Goal: Transaction & Acquisition: Purchase product/service

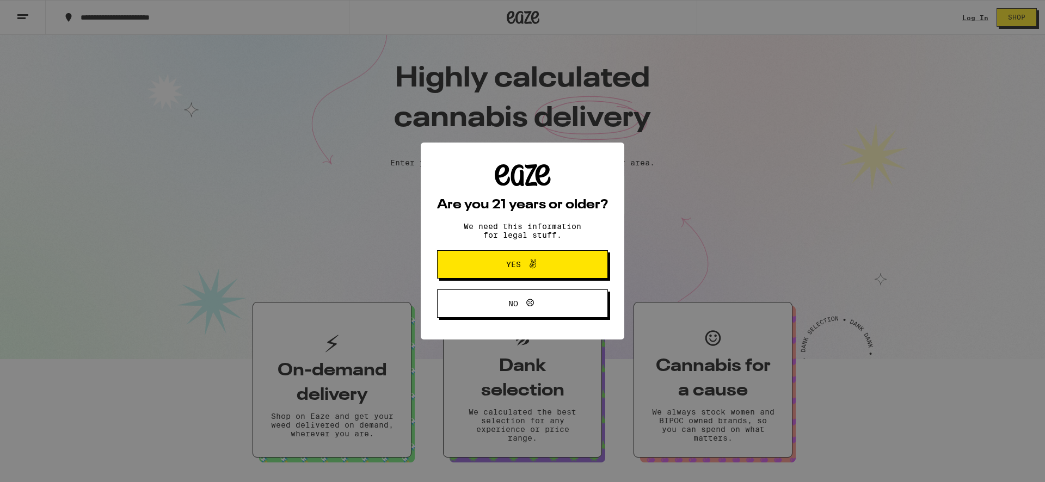
click at [529, 267] on icon at bounding box center [532, 263] width 13 height 13
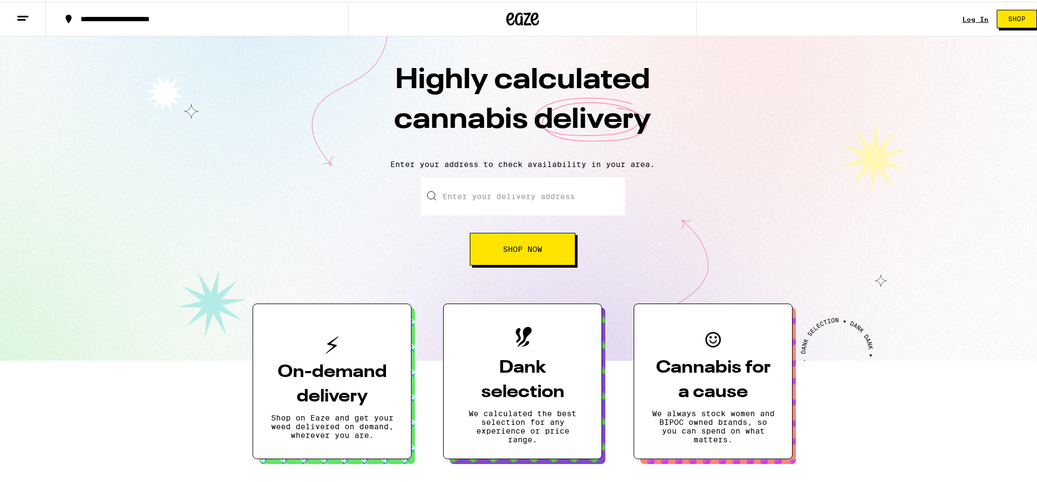
click at [521, 200] on input "Enter your delivery address" at bounding box center [523, 195] width 204 height 38
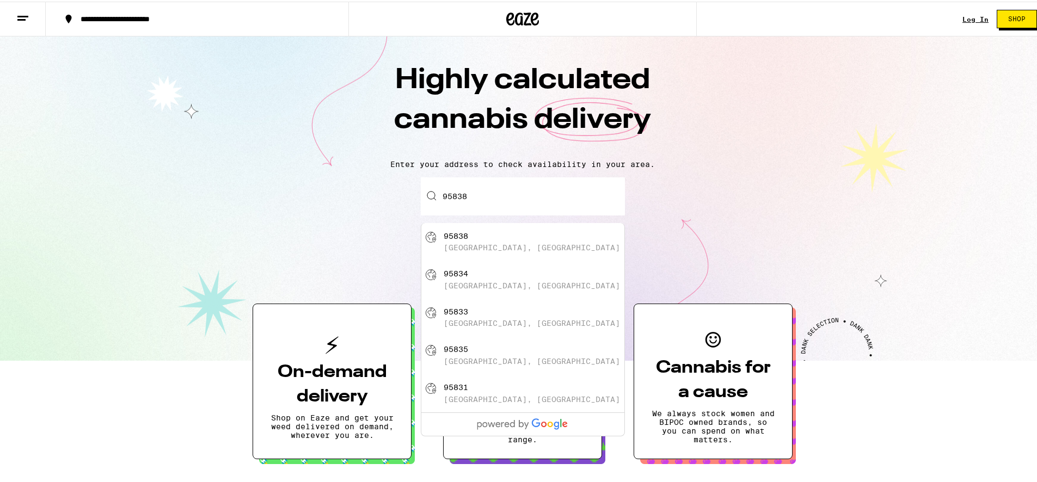
type input "[GEOGRAPHIC_DATA]"
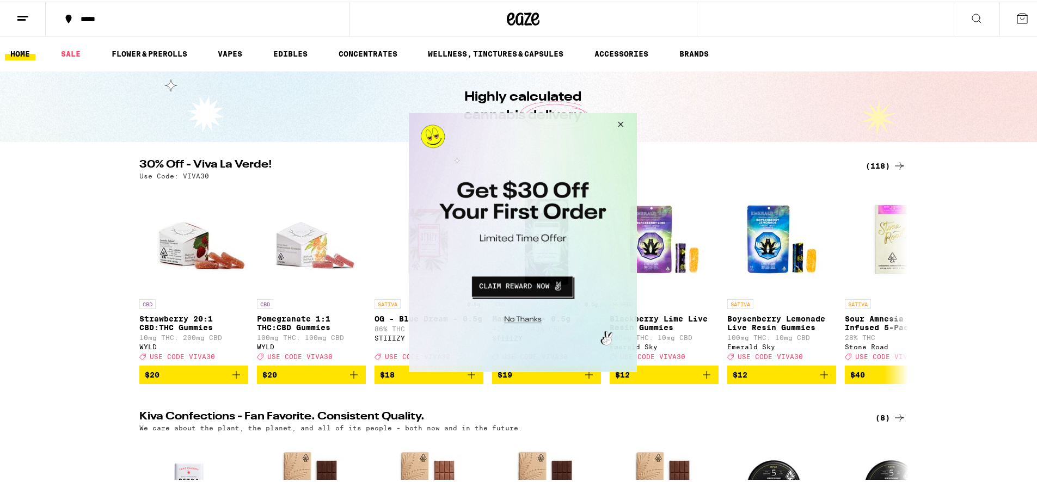
click at [626, 122] on button "Close Modal" at bounding box center [618, 126] width 29 height 26
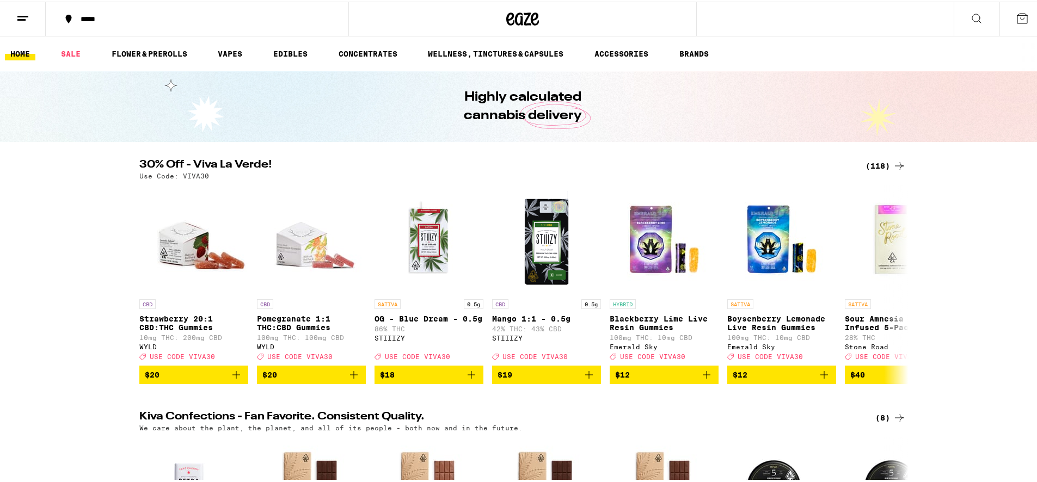
click at [972, 19] on icon at bounding box center [976, 17] width 9 height 9
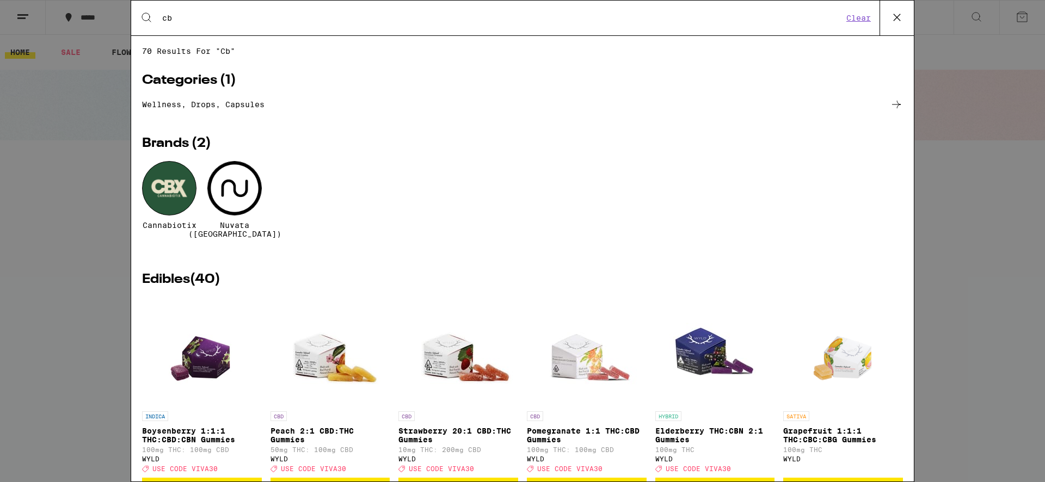
type input "cbd"
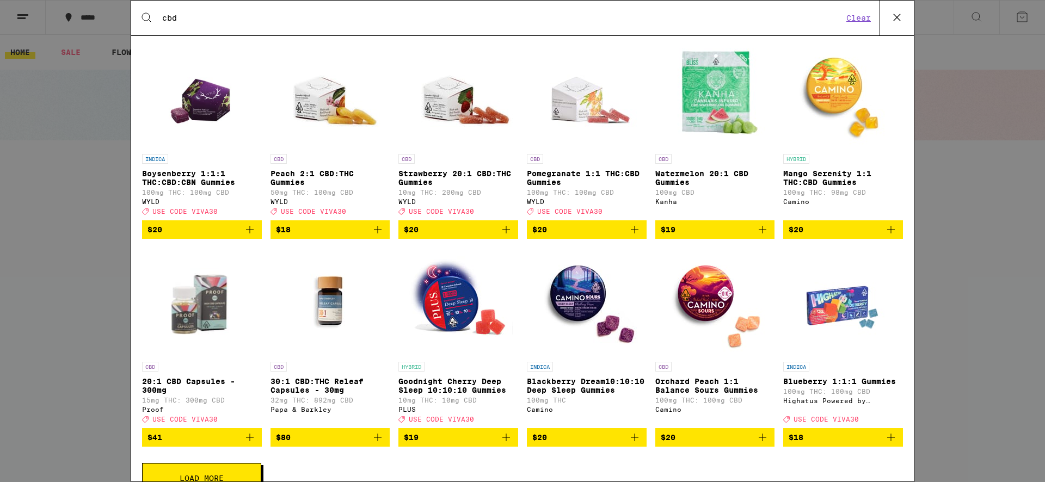
scroll to position [262, 0]
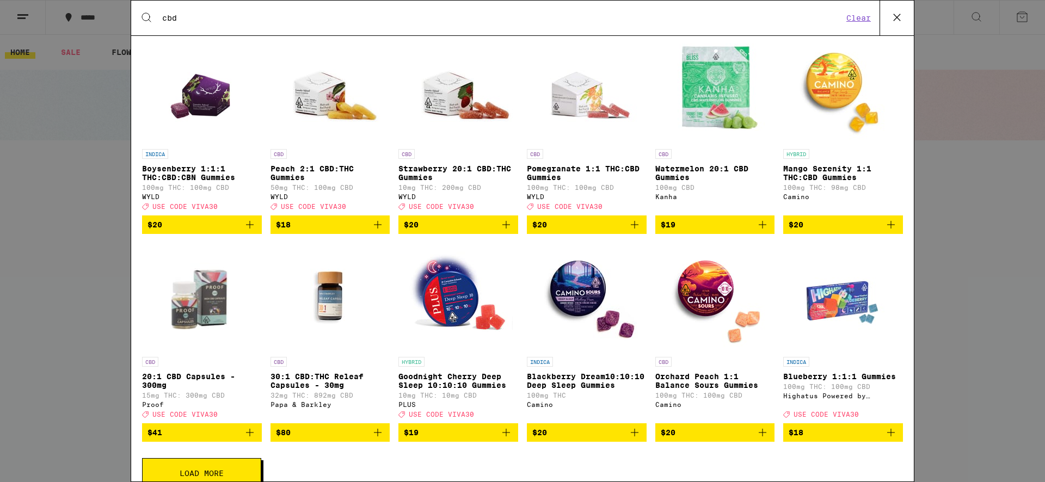
click at [455, 438] on span "$19" at bounding box center [458, 432] width 109 height 13
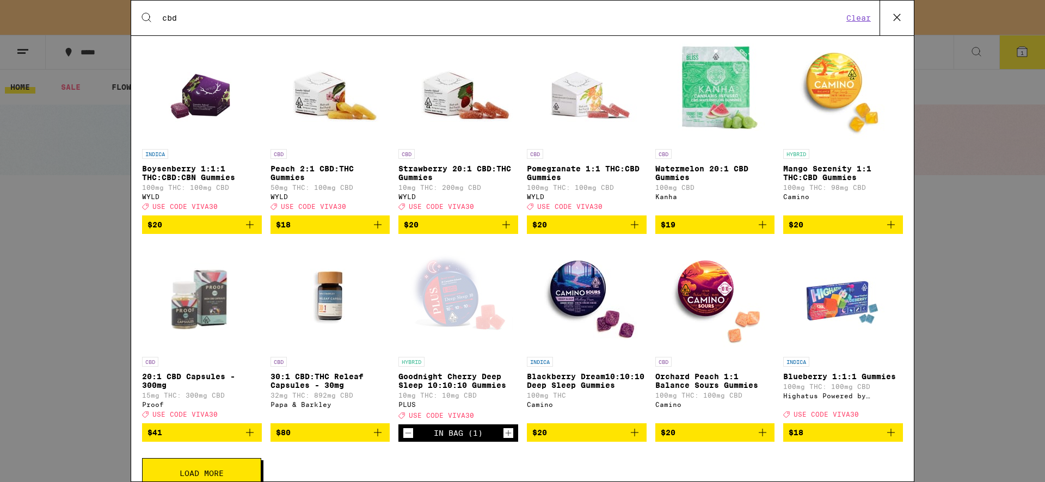
click at [891, 22] on icon at bounding box center [897, 17] width 16 height 16
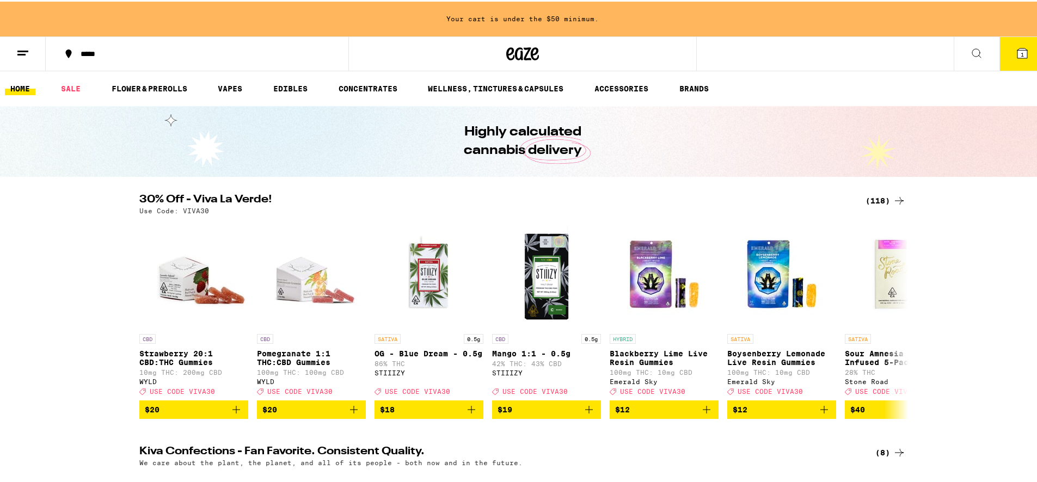
click at [1006, 63] on button "1" at bounding box center [1022, 52] width 46 height 34
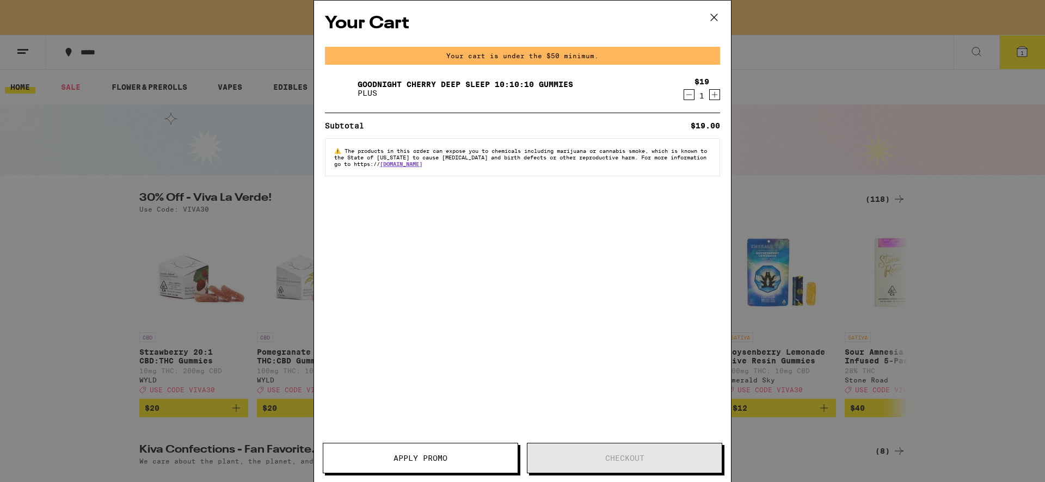
click at [464, 81] on link "Goodnight Cherry Deep Sleep 10:10:10 Gummies" at bounding box center [466, 84] width 216 height 9
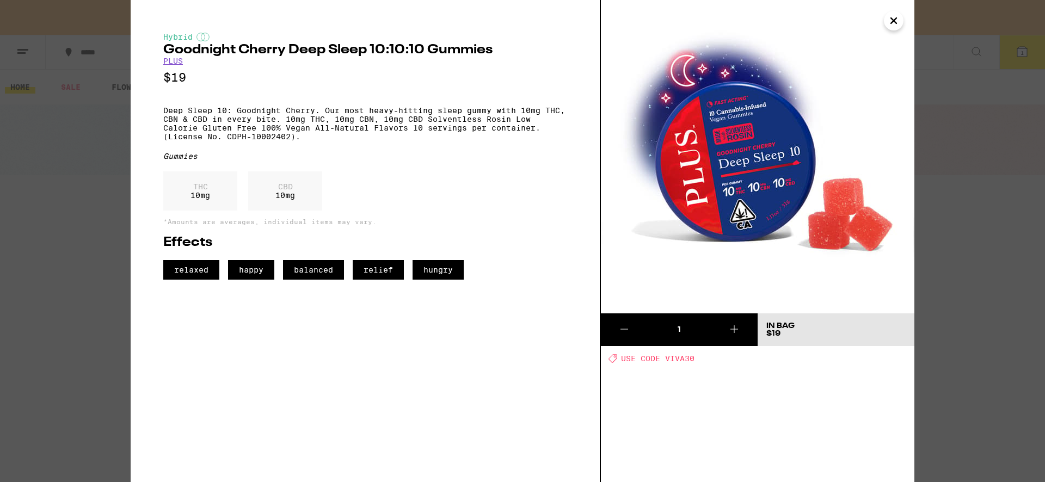
click at [897, 23] on icon "Close" at bounding box center [893, 20] width 5 height 5
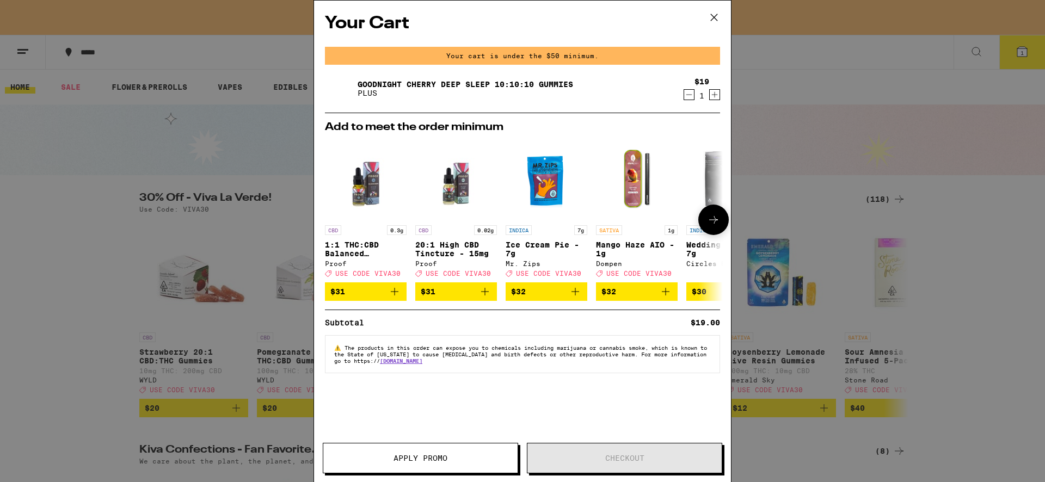
click at [715, 224] on icon at bounding box center [713, 220] width 9 height 8
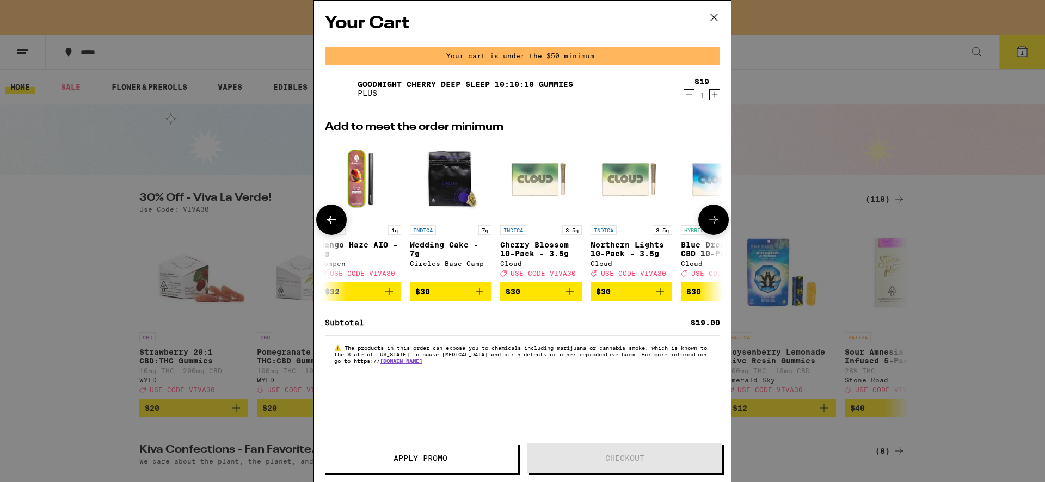
click at [715, 224] on icon at bounding box center [713, 220] width 9 height 8
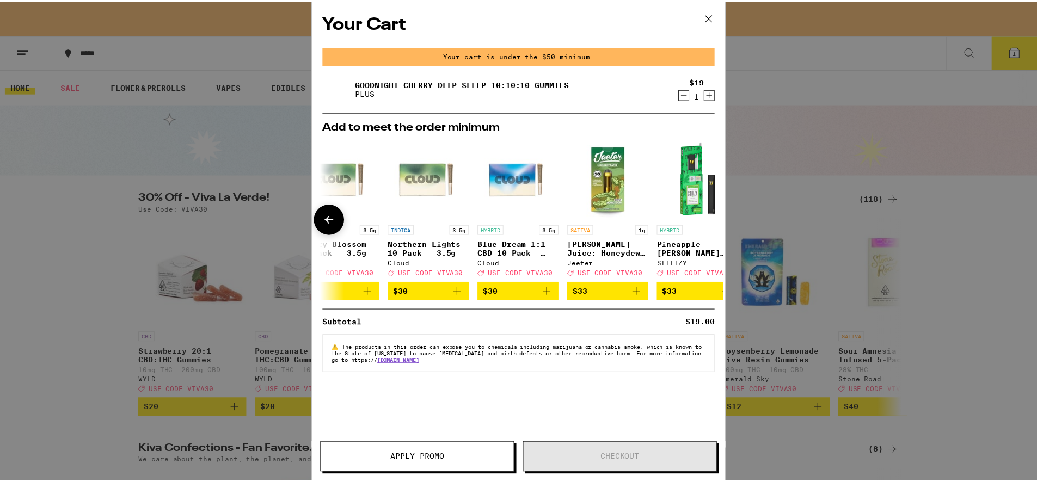
scroll to position [0, 508]
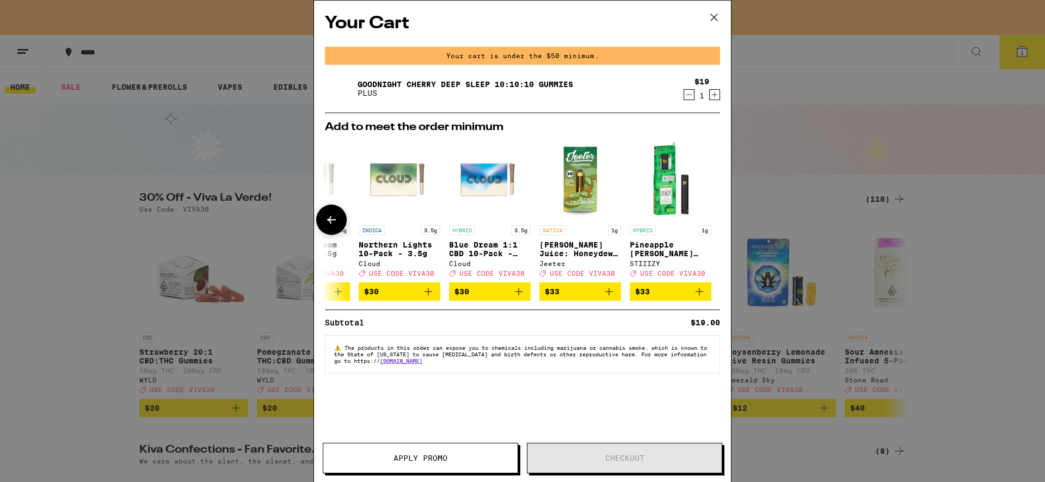
click at [715, 224] on div at bounding box center [713, 220] width 30 height 30
click at [711, 23] on icon at bounding box center [714, 17] width 16 height 16
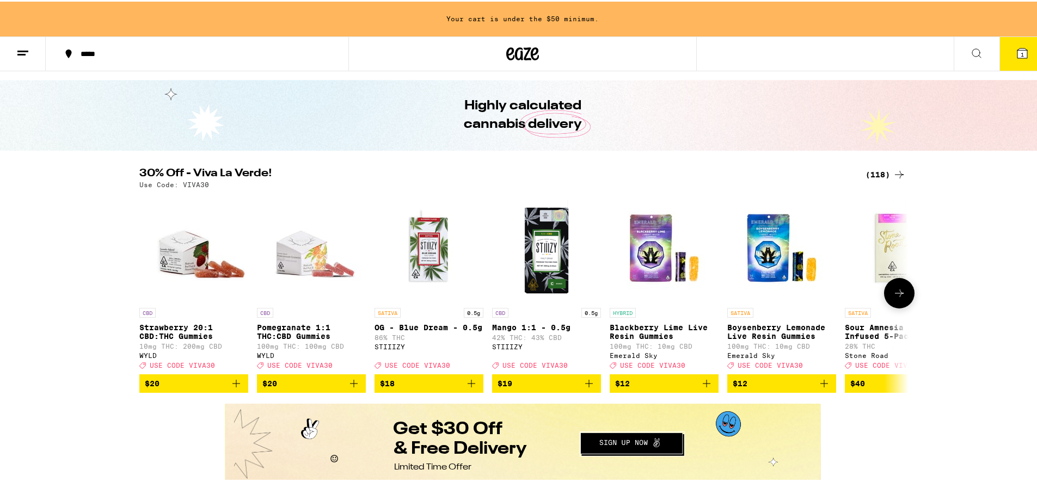
scroll to position [28, 0]
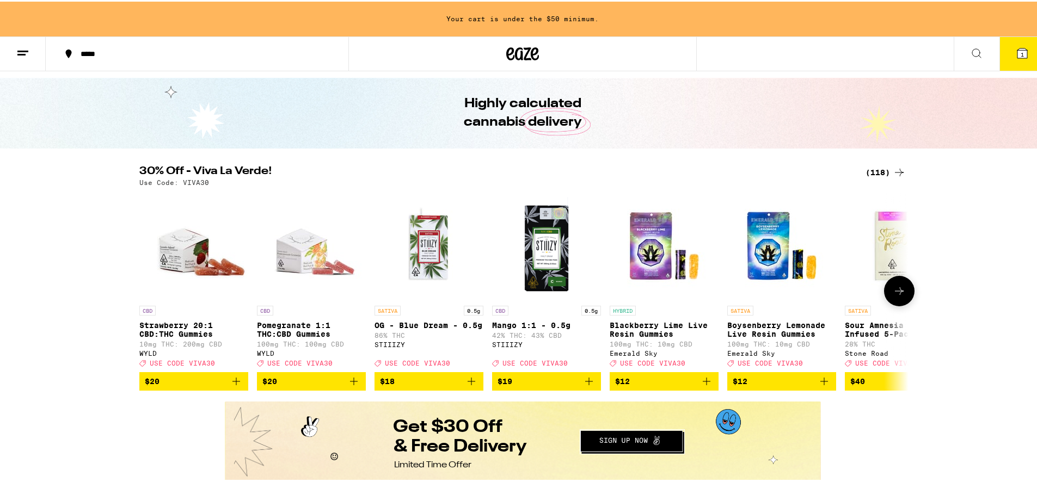
click at [897, 296] on icon at bounding box center [899, 289] width 13 height 13
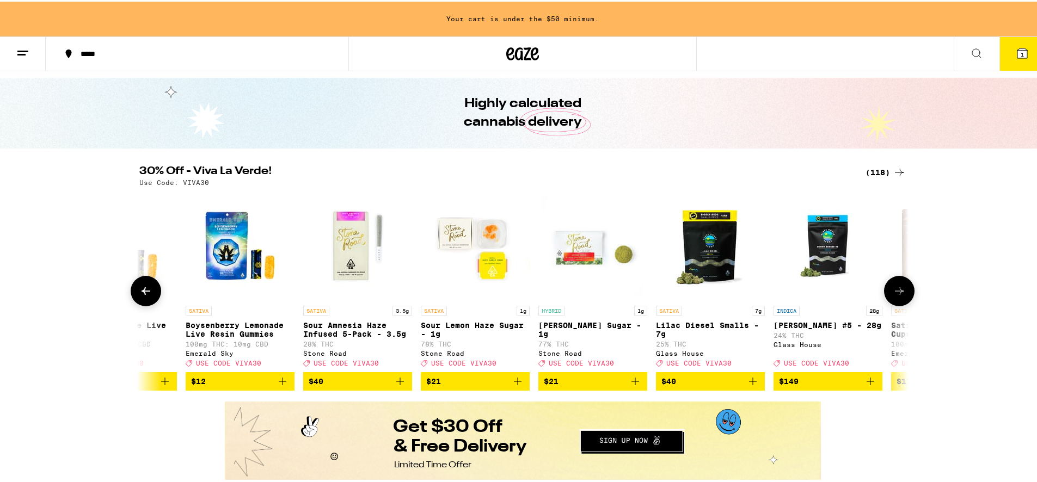
scroll to position [0, 648]
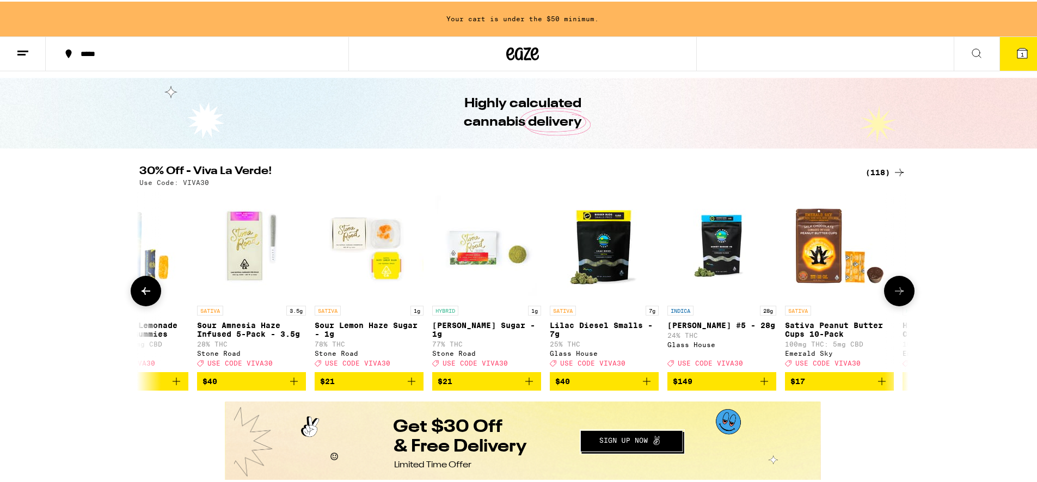
click at [897, 296] on icon at bounding box center [899, 289] width 13 height 13
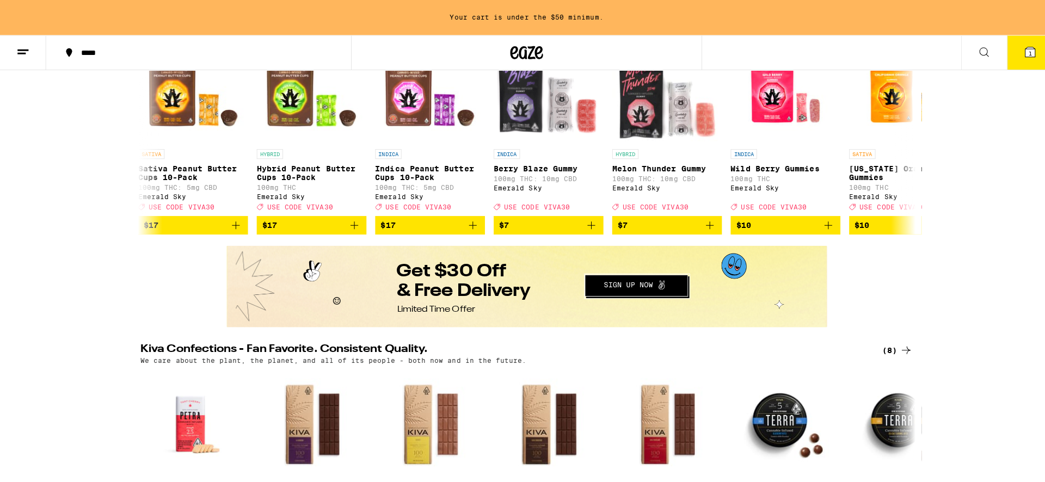
scroll to position [0, 0]
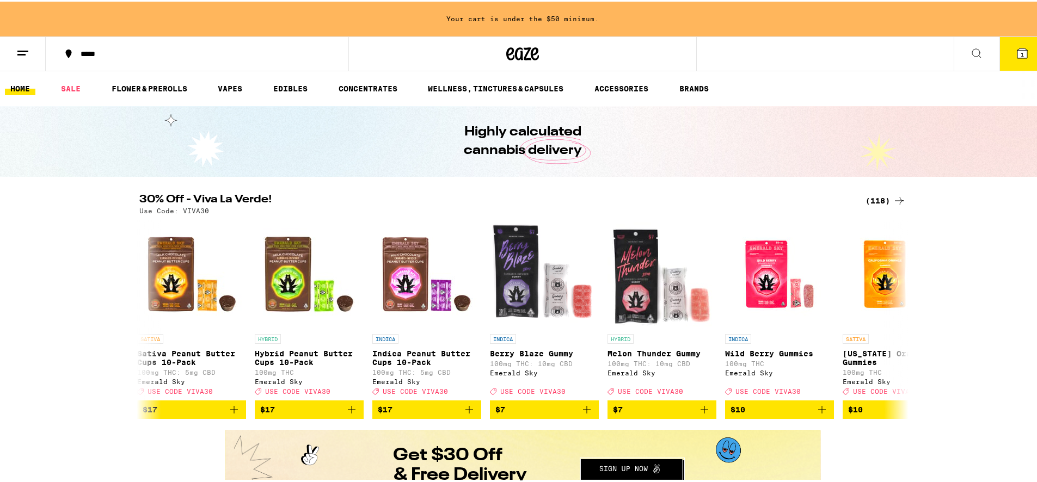
click at [970, 54] on icon at bounding box center [976, 51] width 13 height 13
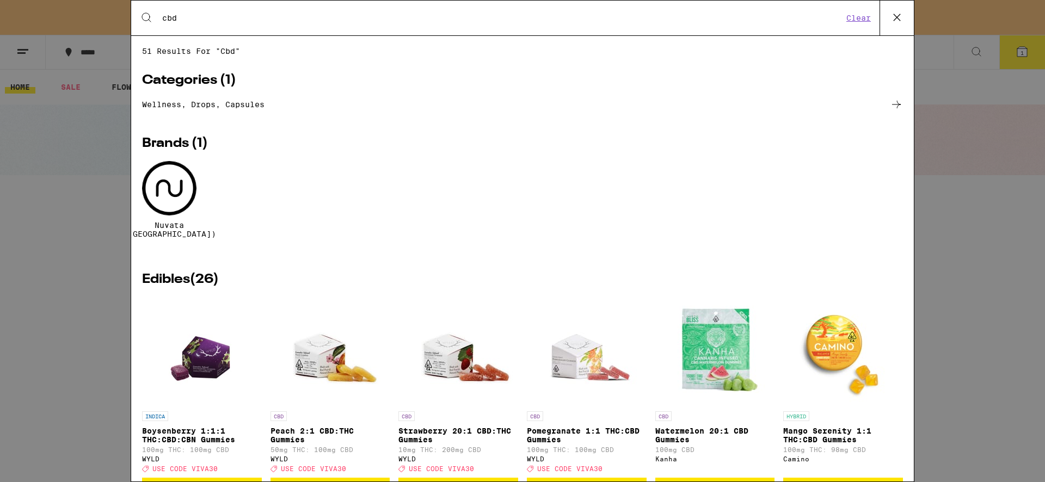
type input "cbd"
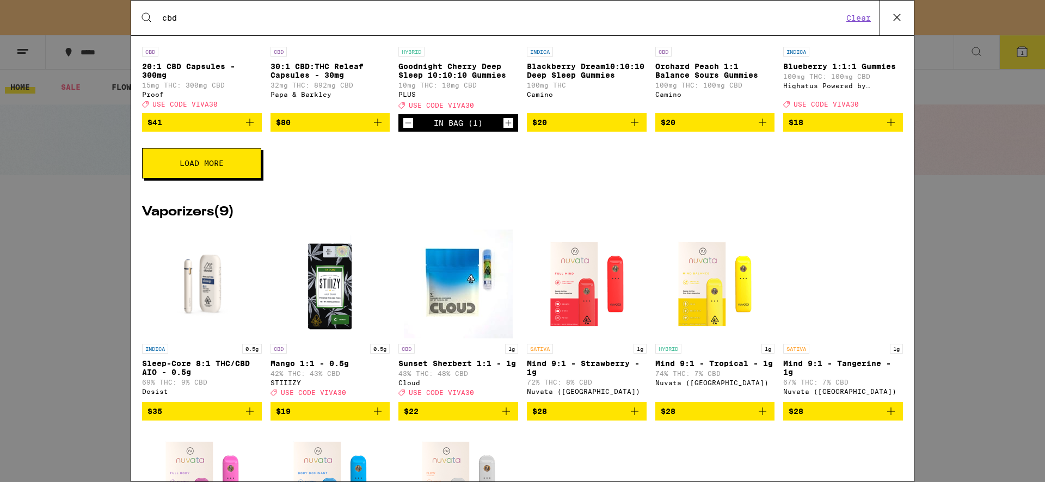
scroll to position [483, 0]
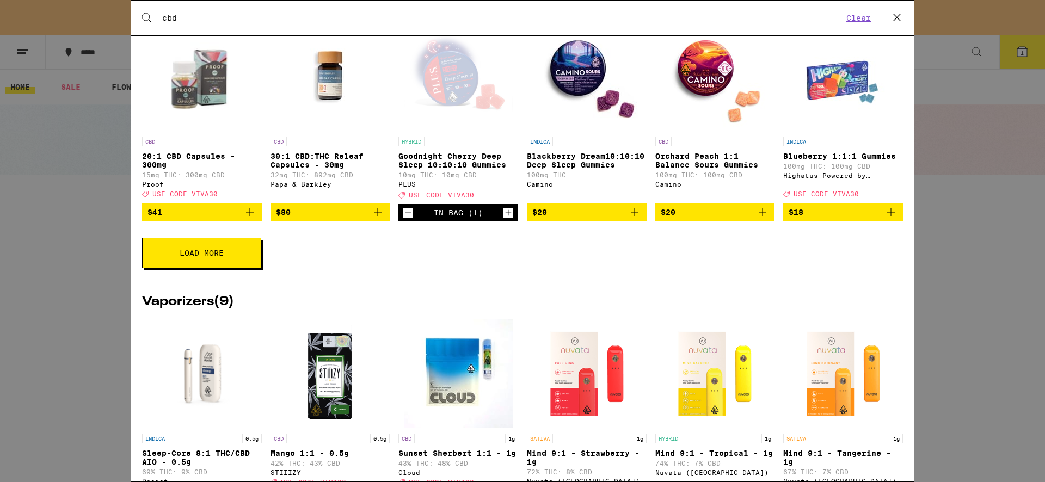
click at [237, 268] on button "Load More" at bounding box center [201, 253] width 119 height 30
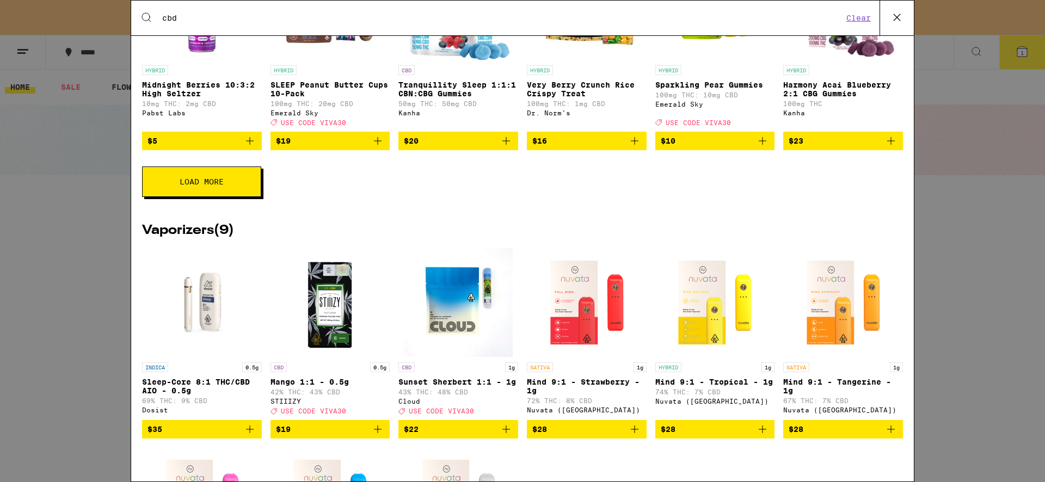
scroll to position [849, 0]
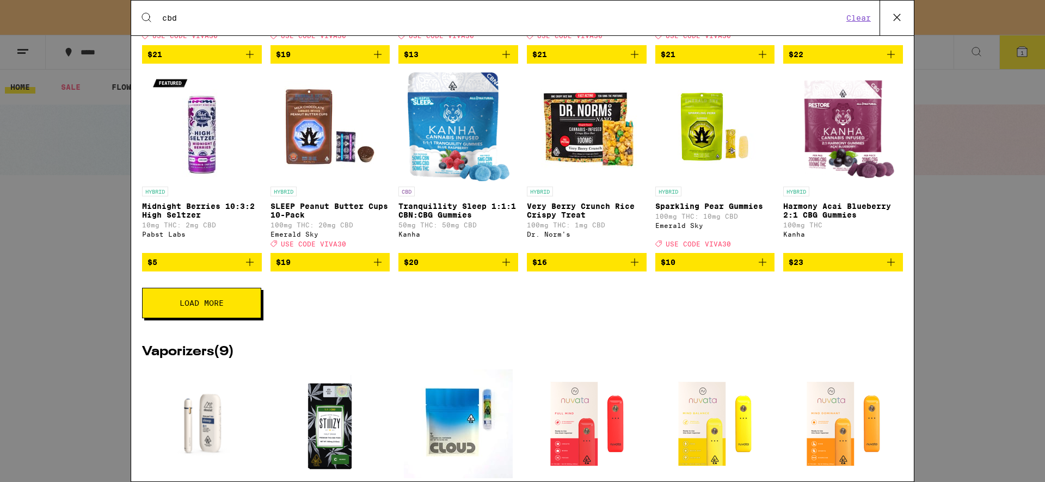
click at [217, 318] on button "Load More" at bounding box center [201, 303] width 119 height 30
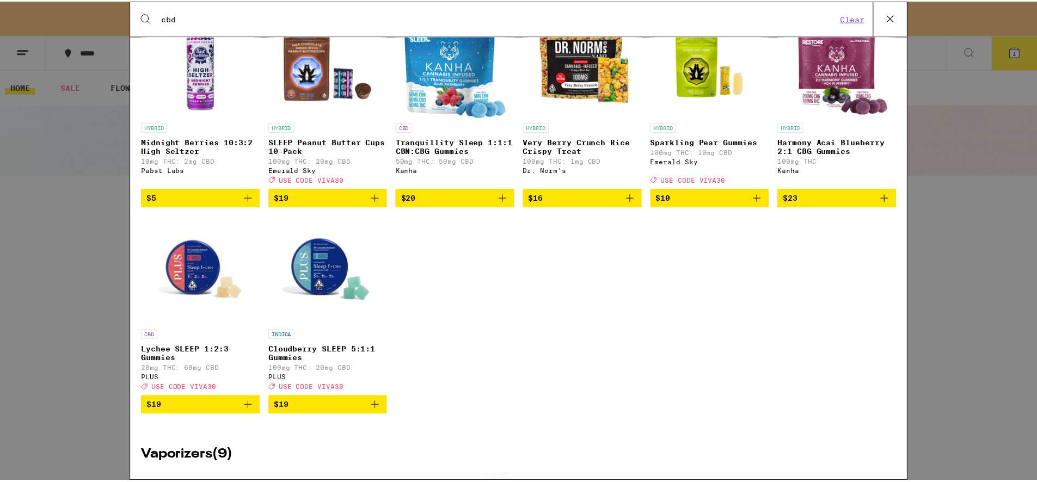
scroll to position [918, 0]
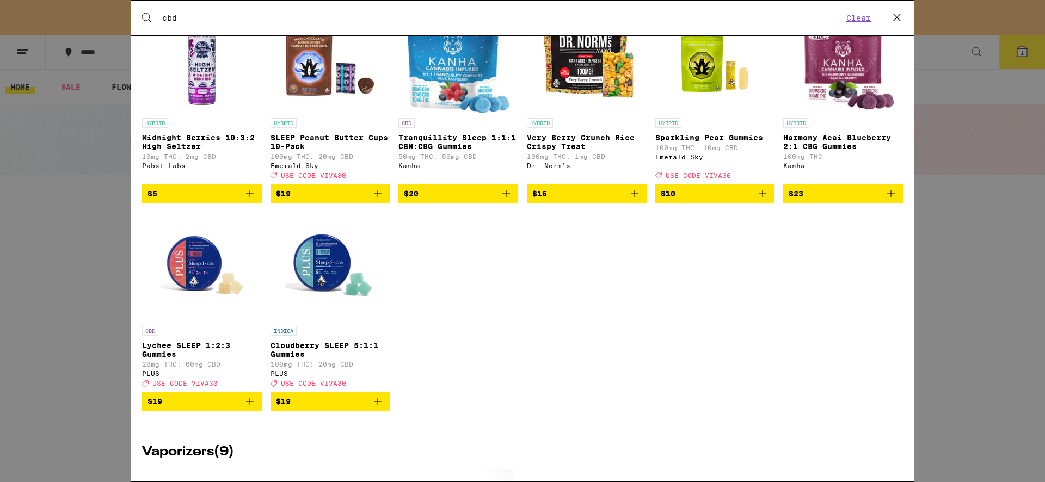
click at [183, 359] on p "Lychee SLEEP 1:2:3 Gummies" at bounding box center [202, 349] width 120 height 17
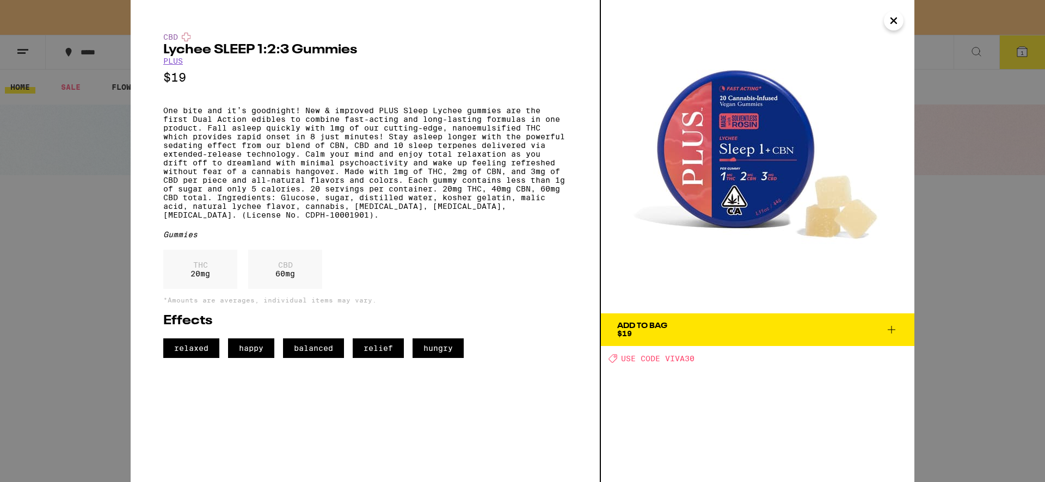
click at [892, 25] on icon "Close" at bounding box center [893, 21] width 13 height 16
